Goal: Book appointment/travel/reservation

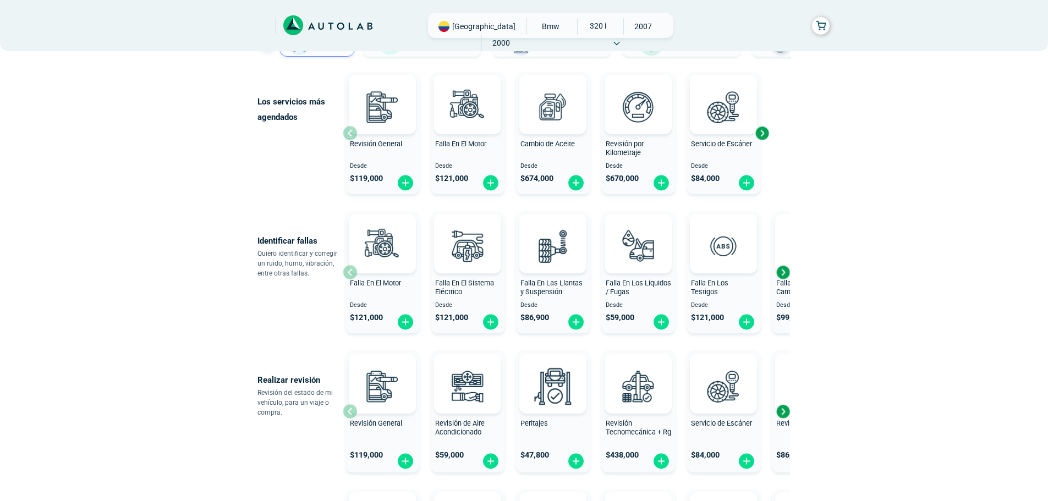
scroll to position [110, 0]
click at [638, 263] on img at bounding box center [638, 245] width 48 height 48
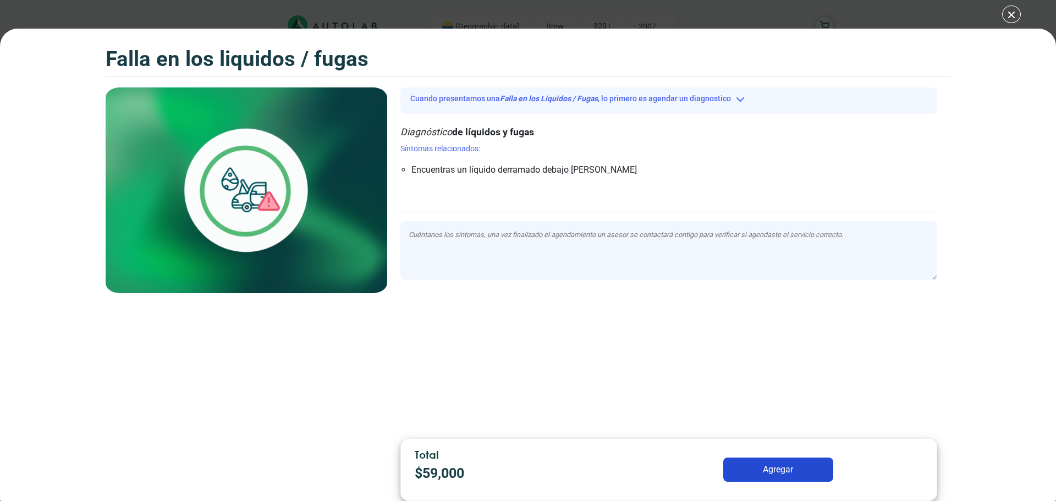
click at [770, 476] on button "Agregar" at bounding box center [778, 470] width 110 height 24
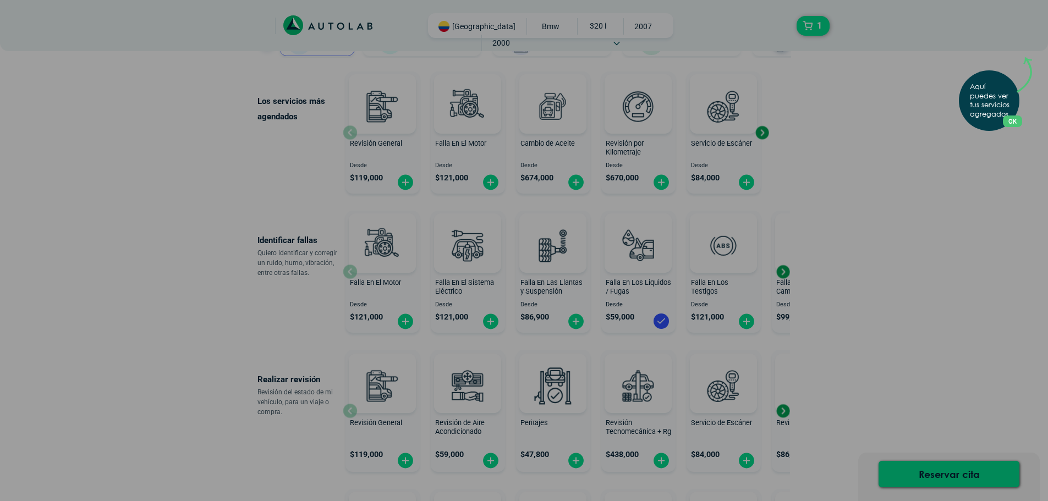
click at [944, 473] on div "Aquí puedes ver tus servicios agregados. OK .aex,.bex{fill:none!important;strok…" at bounding box center [524, 250] width 1048 height 501
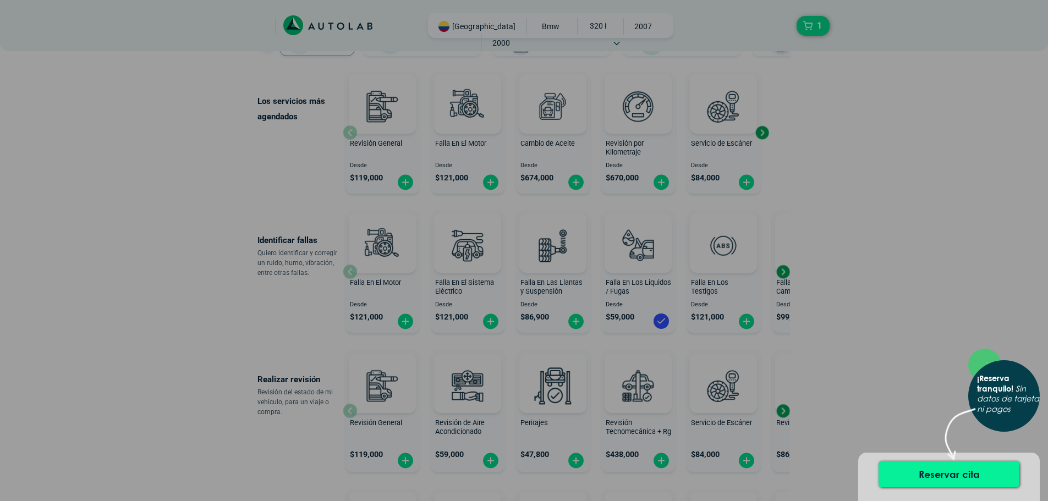
click at [938, 477] on button "Reservar cita" at bounding box center [948, 474] width 141 height 26
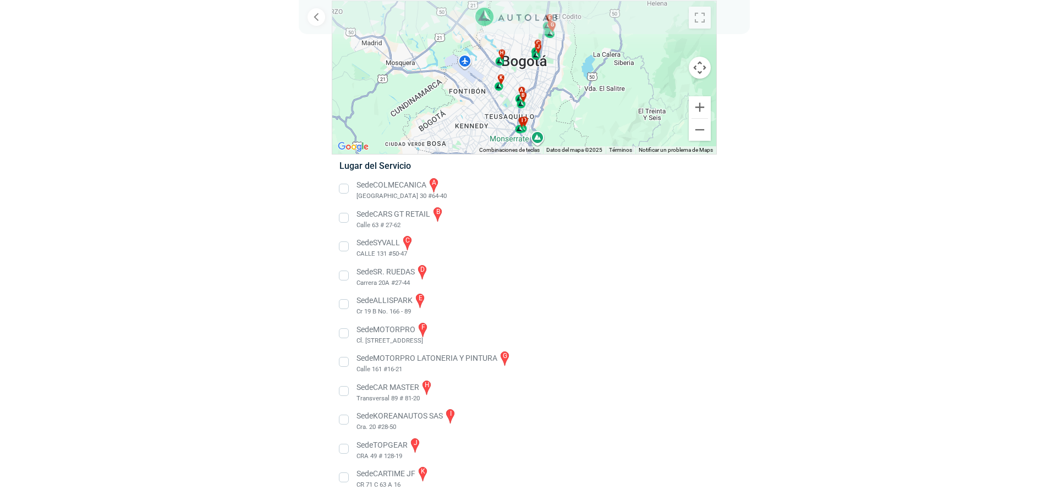
scroll to position [74, 0]
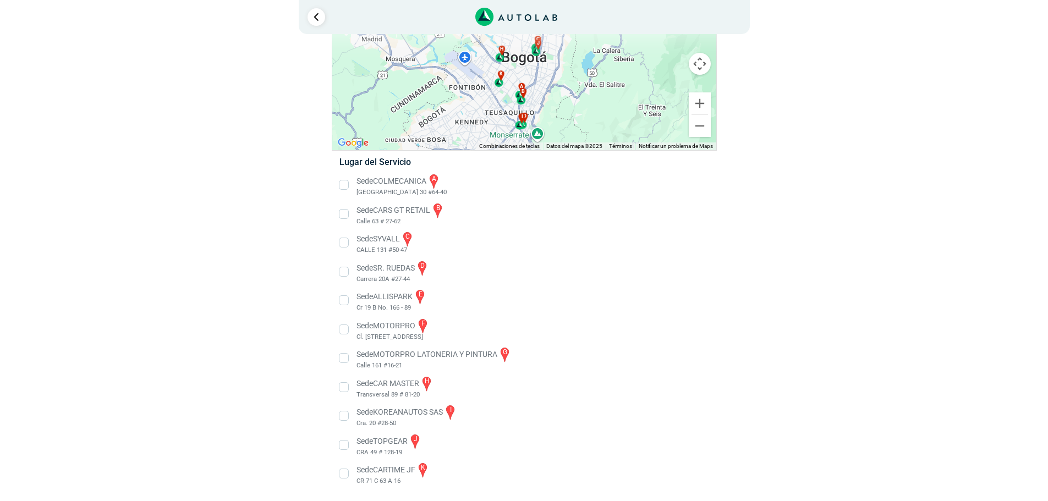
click at [348, 332] on li "Sede MOTORPRO f Cl. [STREET_ADDRESS]" at bounding box center [524, 329] width 386 height 25
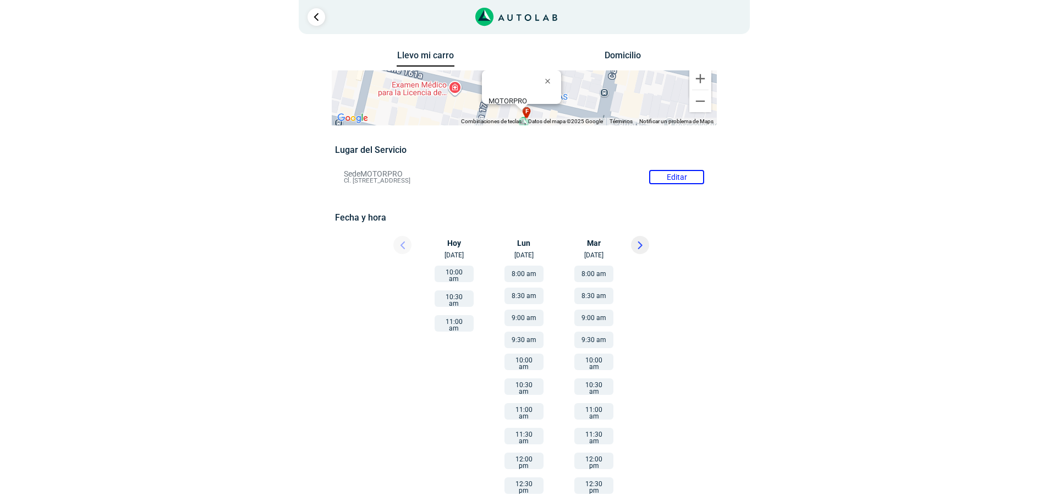
click at [464, 275] on button "10:00 am" at bounding box center [454, 274] width 39 height 17
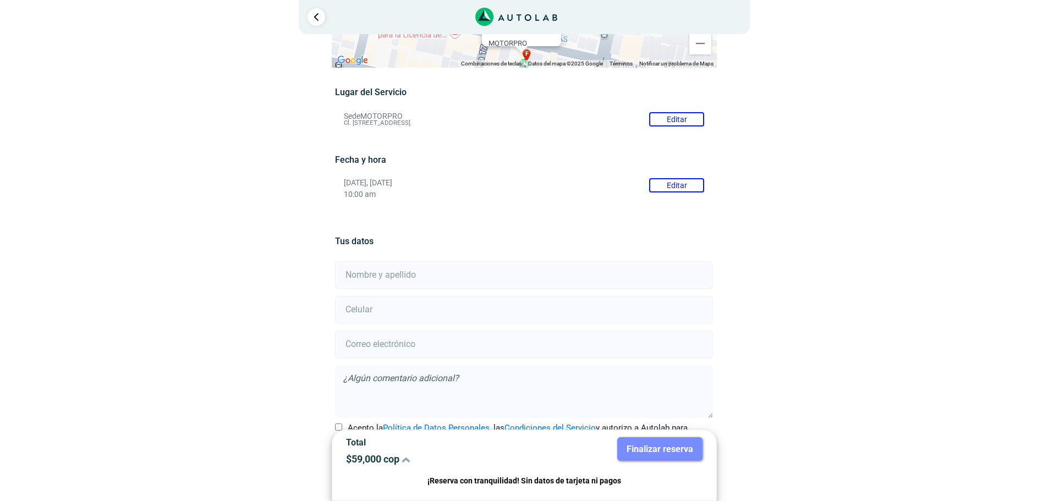
scroll to position [97, 0]
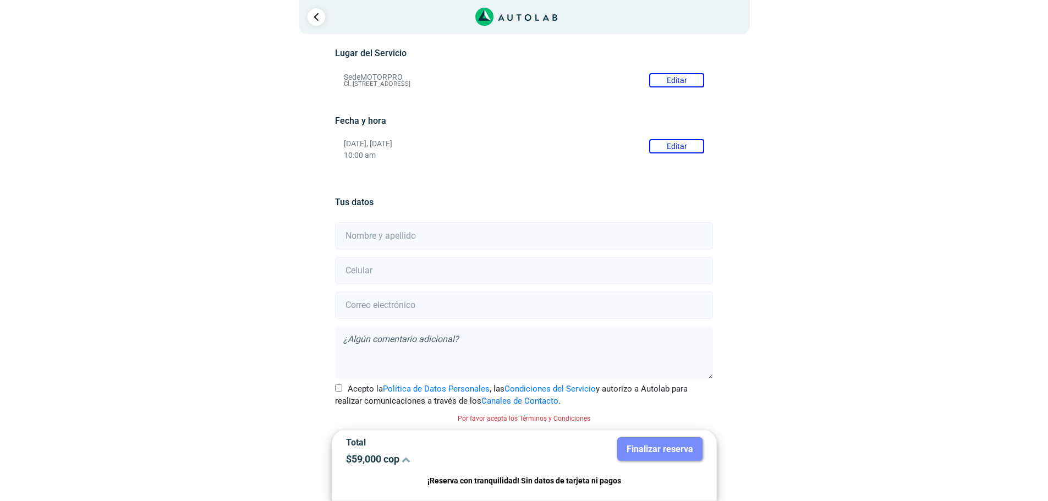
click at [492, 245] on input "text" at bounding box center [524, 236] width 378 height 28
type input "[PERSON_NAME]"
click at [581, 271] on input "number" at bounding box center [524, 271] width 378 height 28
type input "3106962968"
type input "[EMAIL_ADDRESS][DOMAIN_NAME]"
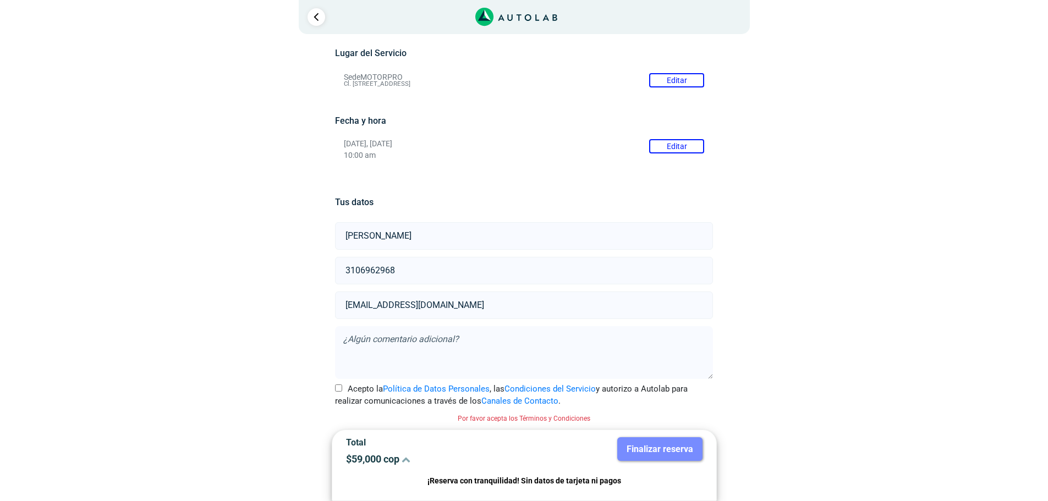
click at [340, 391] on input "Acepto la Política de Datos Personales , las Condiciones del Servicio y autoriz…" at bounding box center [338, 388] width 7 height 7
checkbox input "true"
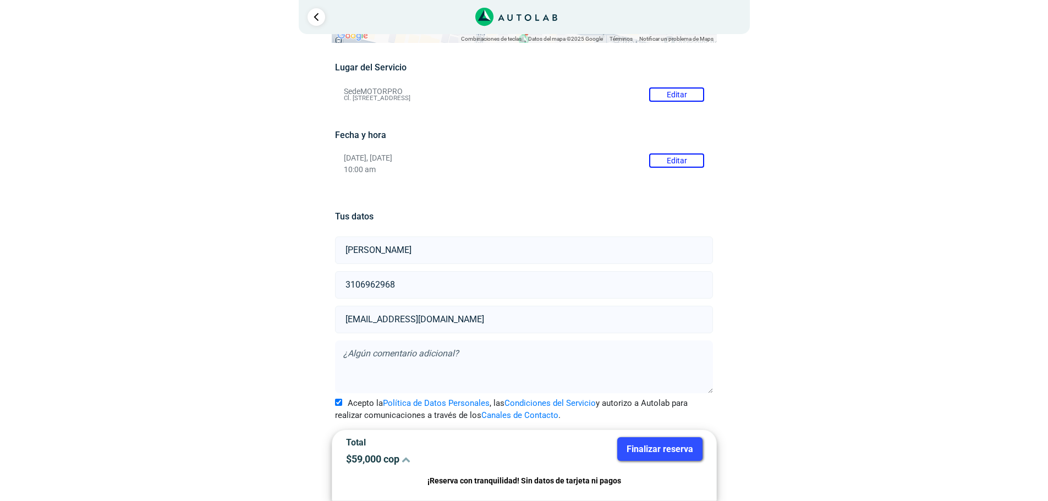
click at [666, 451] on button "Finalizar reserva" at bounding box center [659, 449] width 85 height 24
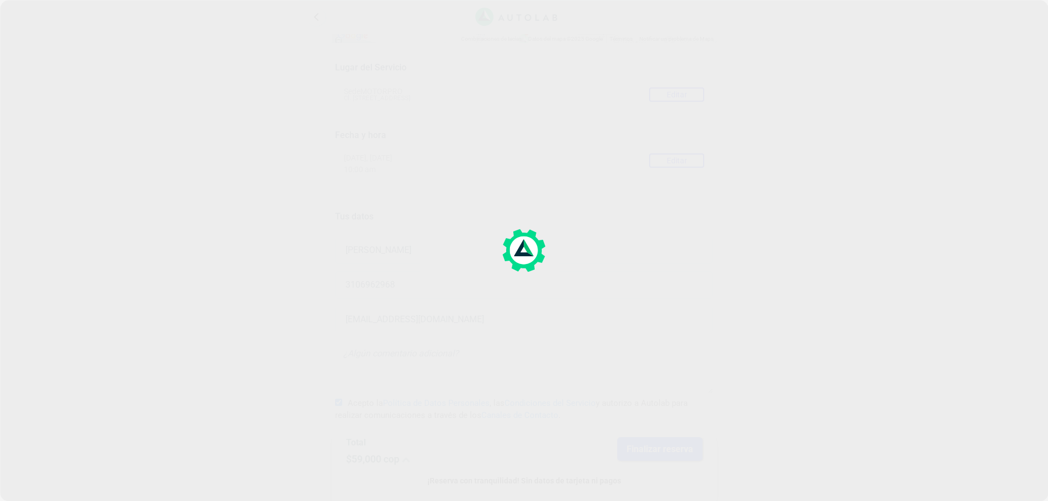
scroll to position [0, 0]
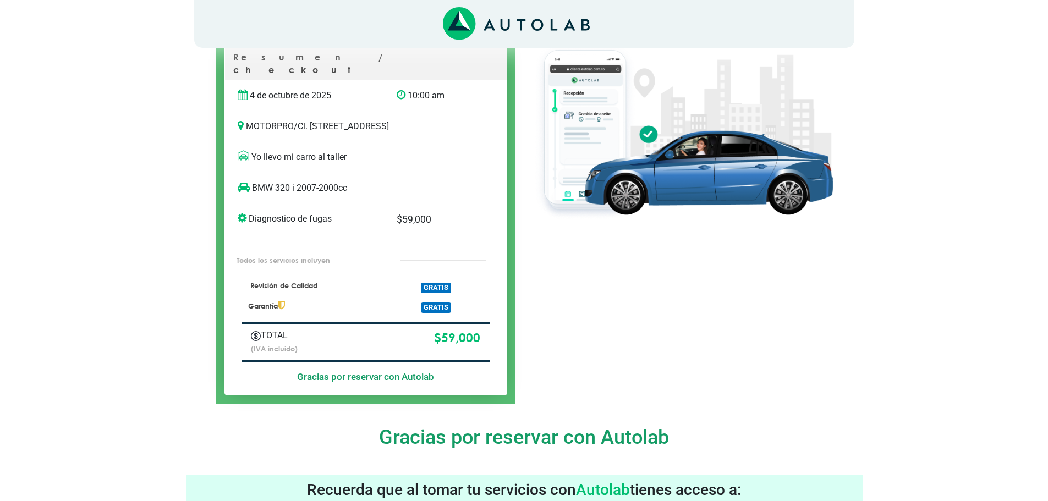
scroll to position [110, 0]
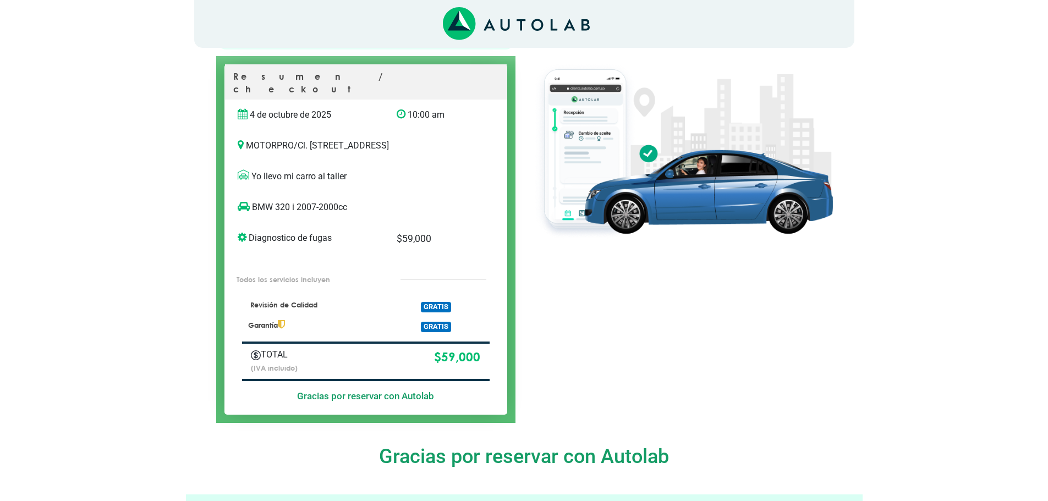
drag, startPoint x: 675, startPoint y: 273, endPoint x: 656, endPoint y: 296, distance: 29.7
click at [675, 278] on div at bounding box center [682, 223] width 317 height 400
